Goal: Information Seeking & Learning: Learn about a topic

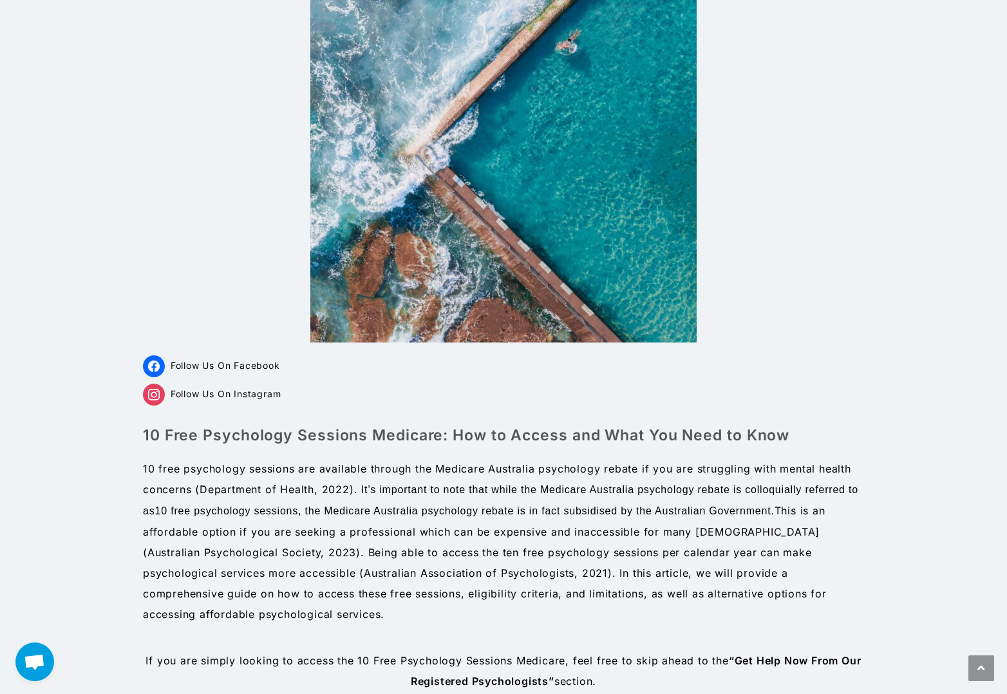
scroll to position [352, 0]
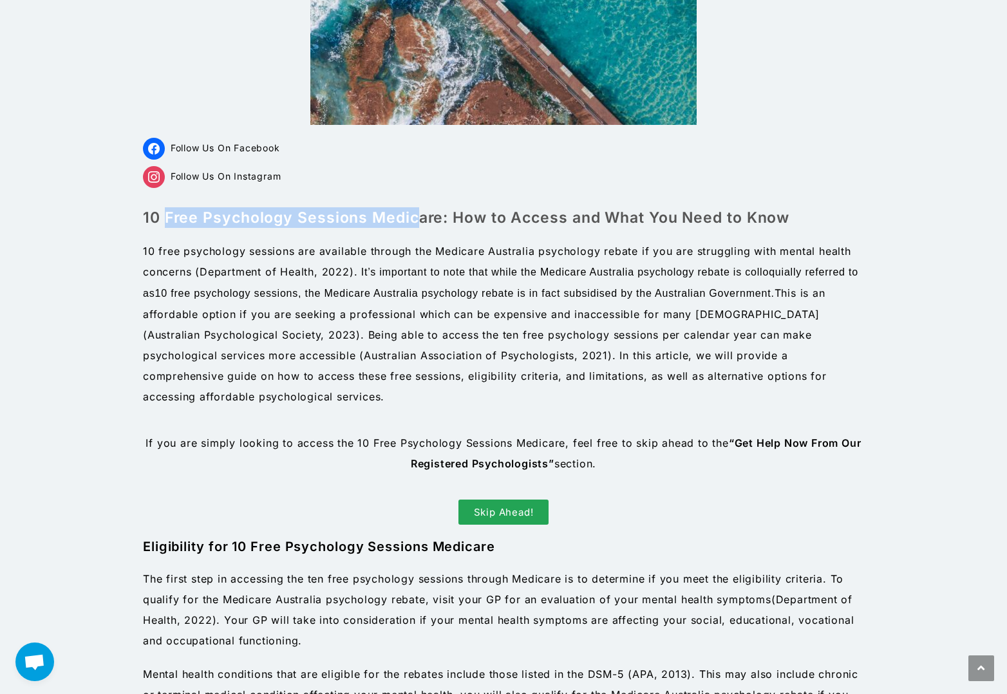
drag, startPoint x: 166, startPoint y: 217, endPoint x: 415, endPoint y: 220, distance: 248.5
click at [415, 220] on h1 "10 Free Psychology Sessions Medicare: How to Access and What You Need to Know" at bounding box center [503, 217] width 721 height 21
drag, startPoint x: 165, startPoint y: 216, endPoint x: 444, endPoint y: 212, distance: 278.8
click at [444, 212] on h1 "10 Free Psychology Sessions Medicare: How to Access and What You Need to Know" at bounding box center [503, 217] width 721 height 21
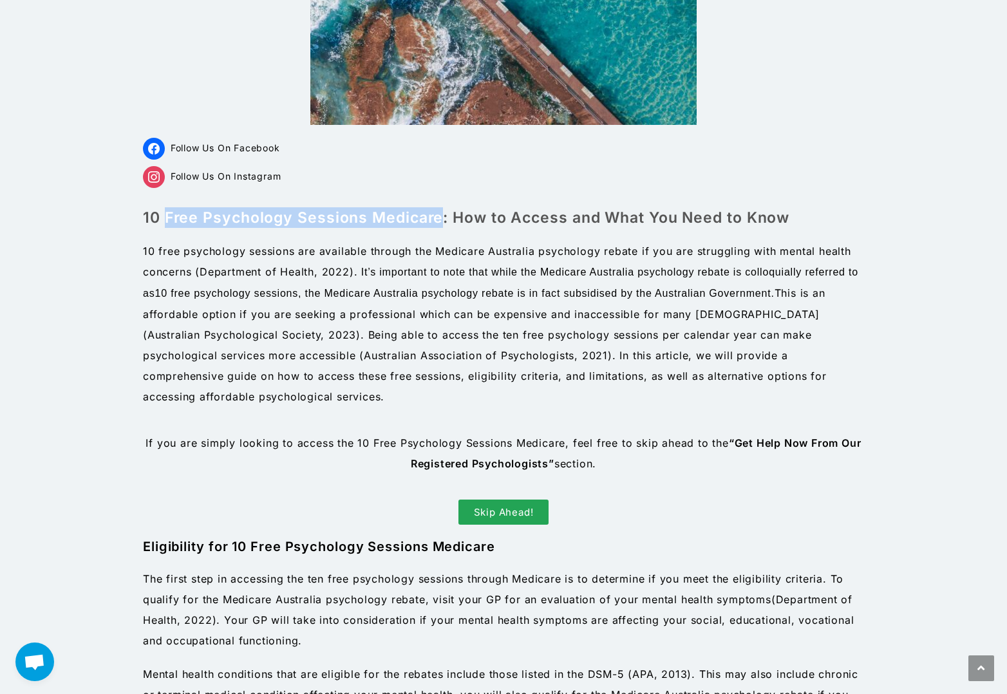
copy h1 "Free Psychology Sessions Medicare"
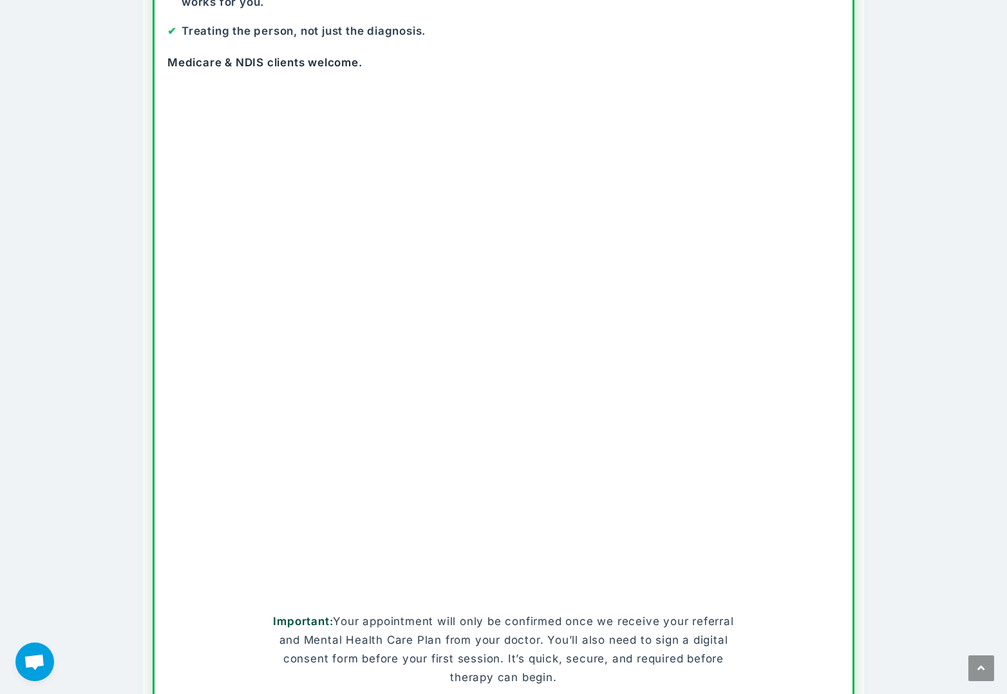
scroll to position [369, 0]
